Goal: Information Seeking & Learning: Find specific fact

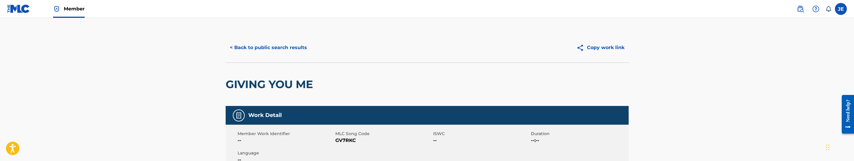
click at [290, 47] on button "< Back to public search results" at bounding box center [269, 47] width 86 height 15
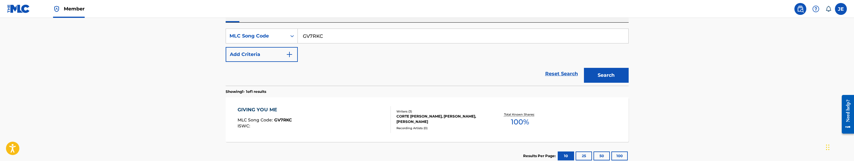
scroll to position [84, 0]
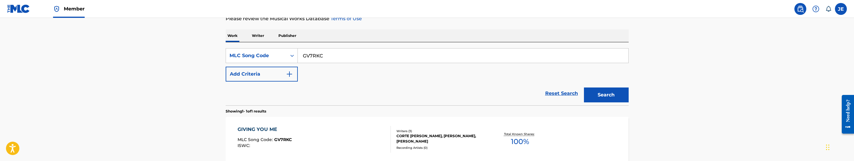
click at [333, 59] on input "GV7RKC" at bounding box center [463, 56] width 330 height 14
paste input "L3759J"
type input "L3759J"
click at [607, 95] on button "Search" at bounding box center [606, 95] width 45 height 15
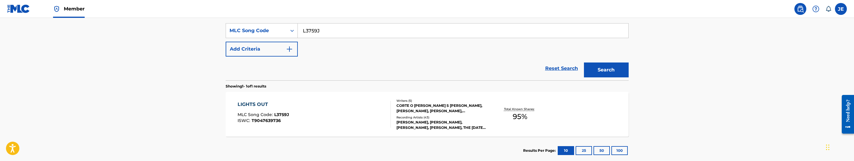
scroll to position [129, 0]
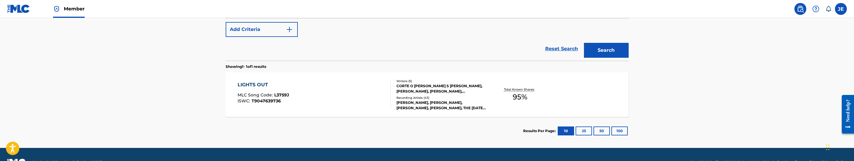
click at [330, 105] on div "LIGHTS OUT MLC Song Code : L3759J ISWC : T9047639736" at bounding box center [313, 94] width 153 height 27
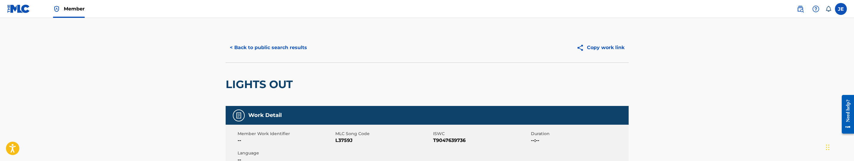
click at [277, 41] on button "< Back to public search results" at bounding box center [269, 47] width 86 height 15
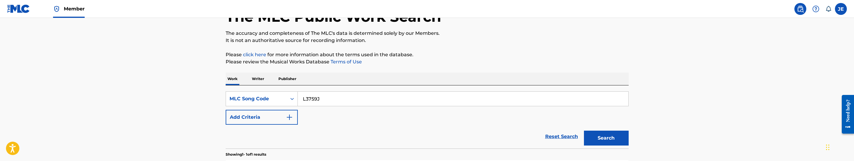
scroll to position [40, 0]
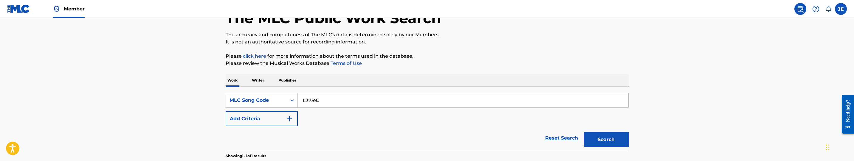
click at [338, 100] on input "L3759J" at bounding box center [463, 100] width 330 height 14
paste input "L"
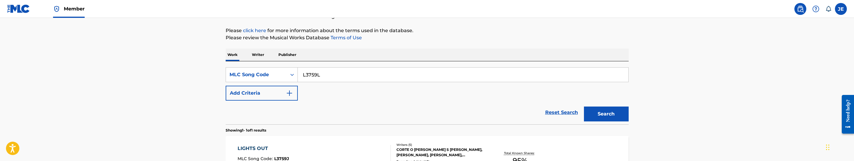
scroll to position [84, 0]
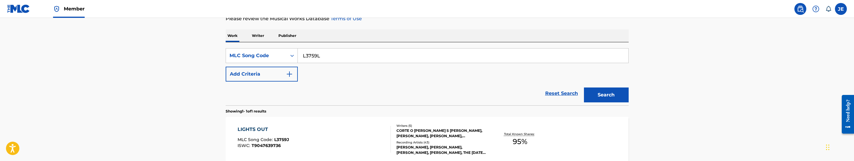
type input "L3759L"
click at [602, 93] on button "Search" at bounding box center [606, 95] width 45 height 15
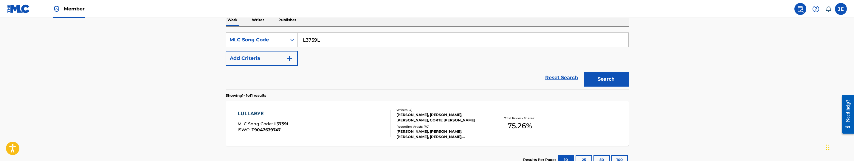
scroll to position [143, 0]
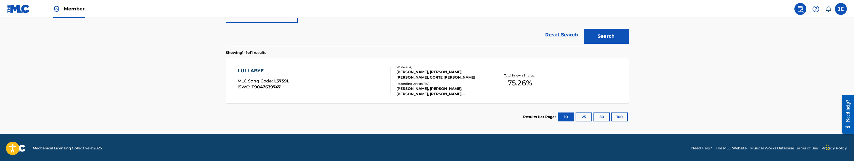
click at [346, 94] on div "LULLABYE MLC Song Code : L3759L ISWC : T9047639747" at bounding box center [313, 80] width 153 height 27
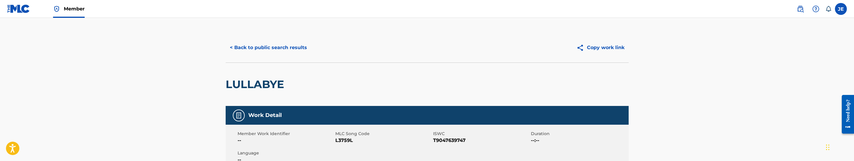
click at [314, 52] on div "< Back to public search results" at bounding box center [326, 47] width 201 height 15
click at [307, 51] on button "< Back to public search results" at bounding box center [269, 47] width 86 height 15
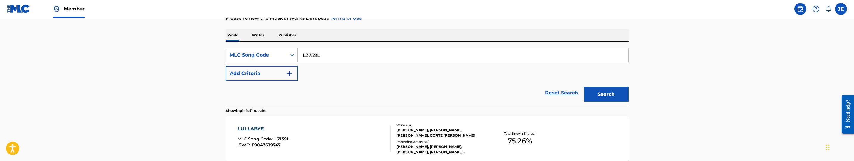
scroll to position [84, 0]
click at [347, 54] on input "L3759L" at bounding box center [463, 56] width 330 height 14
paste input "M3163"
type input "M3163L"
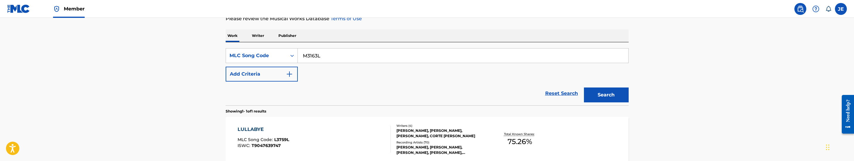
click at [592, 102] on button "Search" at bounding box center [606, 95] width 45 height 15
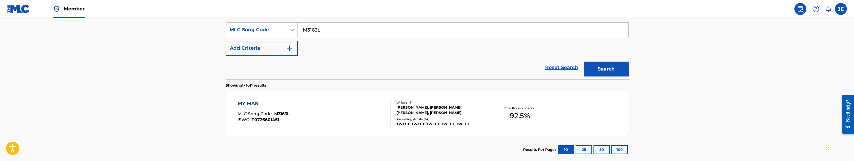
scroll to position [129, 0]
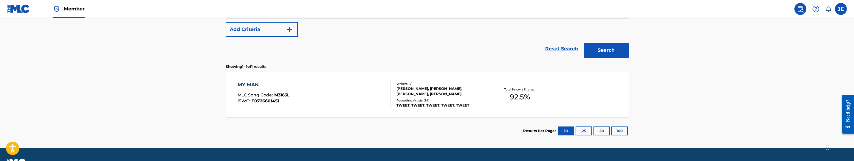
click at [331, 100] on div "MY MAN MLC Song Code : M3163L ISWC : T0726601451" at bounding box center [313, 94] width 153 height 27
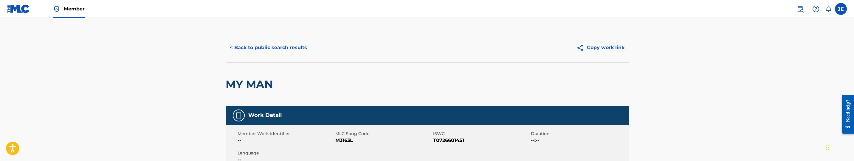
click at [282, 46] on button "< Back to public search results" at bounding box center [269, 47] width 86 height 15
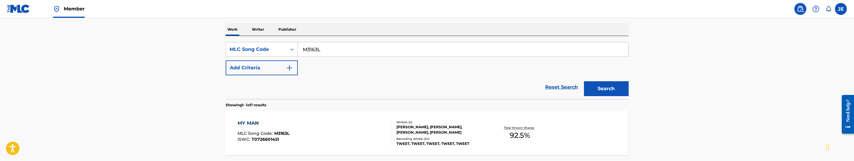
scroll to position [40, 0]
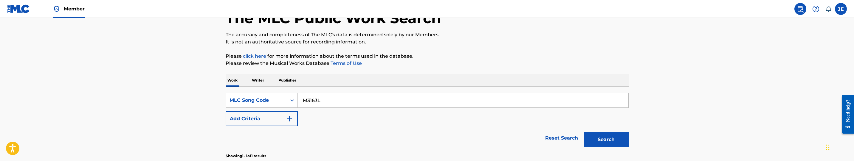
click at [378, 100] on input "M3163L" at bounding box center [463, 100] width 330 height 14
paste input "I3078N"
type input "I3078N"
click at [612, 144] on button "Search" at bounding box center [606, 139] width 45 height 15
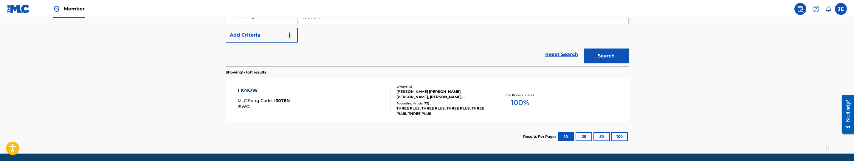
scroll to position [143, 0]
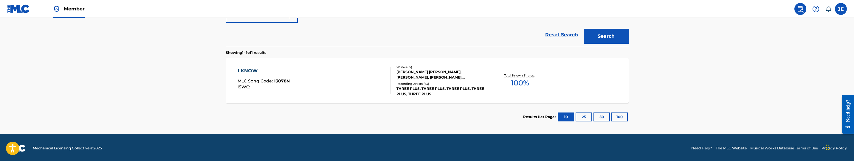
click at [327, 97] on div "I KNOW MLC Song Code : I3078N ISWC : Writers ( 5 ) BEYONCE GISSELLE KNOWLES, CO…" at bounding box center [427, 80] width 403 height 45
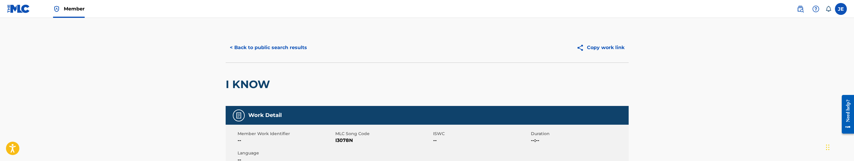
click at [270, 53] on button "< Back to public search results" at bounding box center [269, 47] width 86 height 15
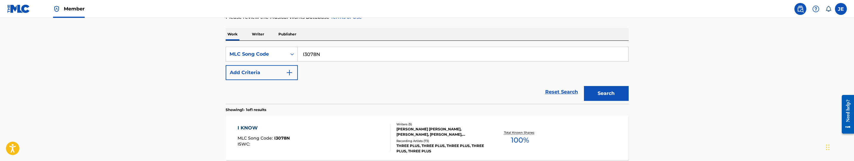
scroll to position [84, 0]
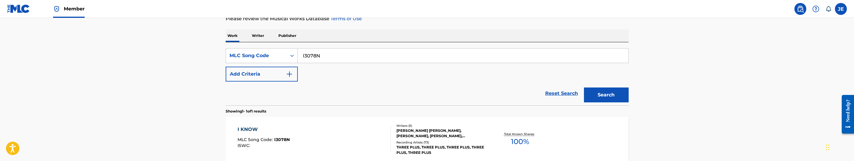
click at [342, 65] on div "SearchWithCriteriab908ae85-d563-4b3d-9270-02579d47ca60 MLC Song Code I3078N Add…" at bounding box center [427, 64] width 403 height 33
click at [347, 63] on input "I3078N" at bounding box center [463, 56] width 330 height 14
paste input "S2717E"
type input "S2717E"
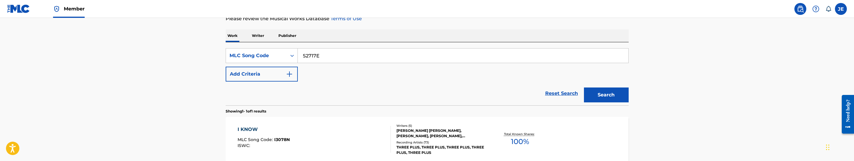
click at [629, 87] on div "The MLC Public Work Search The accuracy and completeness of The MLC's data is d…" at bounding box center [426, 68] width 417 height 241
click at [627, 91] on button "Search" at bounding box center [606, 95] width 45 height 15
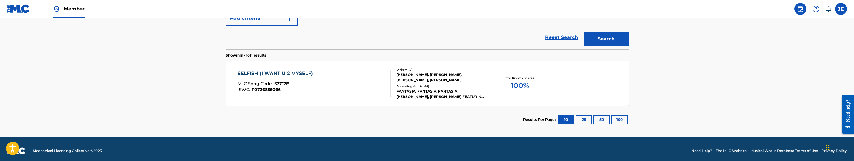
scroll to position [145, 0]
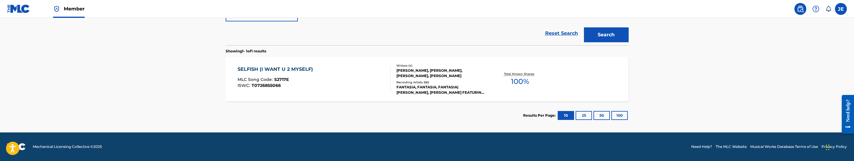
click at [344, 98] on div "SELFISH (I WANT U 2 MYSELF) MLC Song Code : S2717E ISWC : T0726855066 Writers (…" at bounding box center [427, 79] width 403 height 45
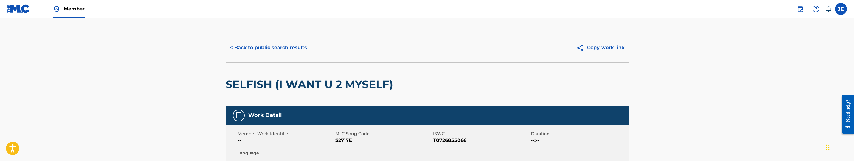
click at [289, 50] on button "< Back to public search results" at bounding box center [269, 47] width 86 height 15
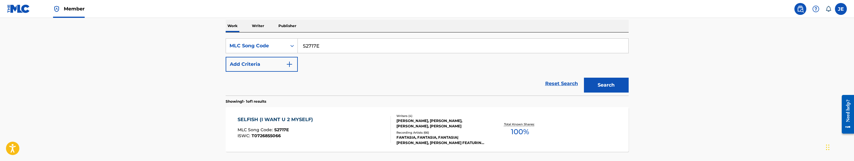
scroll to position [40, 0]
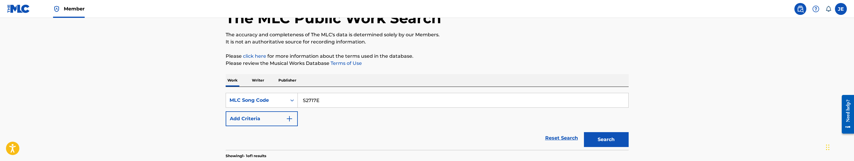
click at [341, 102] on input "S2717E" at bounding box center [463, 100] width 330 height 14
paste input "Y25283"
type input "Y25283"
click at [597, 142] on button "Search" at bounding box center [606, 139] width 45 height 15
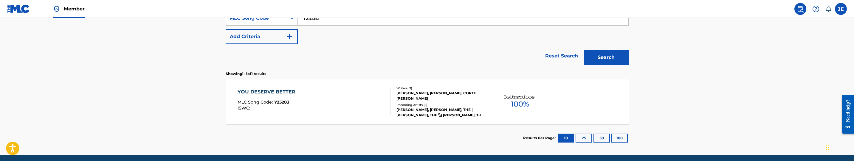
scroll to position [129, 0]
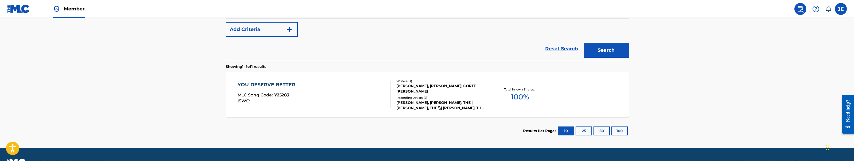
click at [336, 84] on div "YOU DESERVE BETTER MLC Song Code : Y25283 ISWC :" at bounding box center [313, 94] width 153 height 27
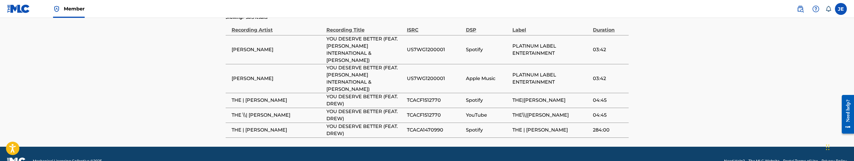
scroll to position [425, 0]
